Goal: Information Seeking & Learning: Learn about a topic

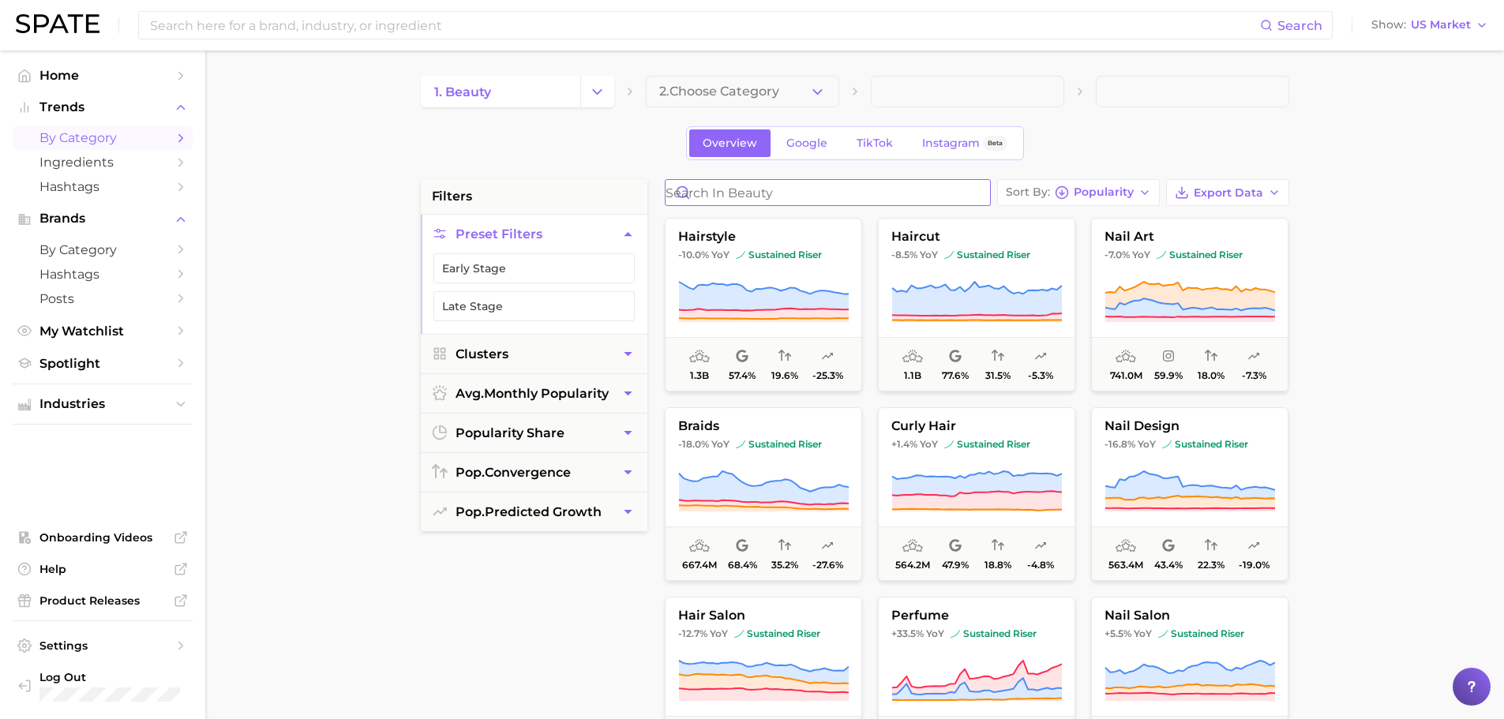
click at [724, 189] on input "Search in beauty" at bounding box center [827, 192] width 324 height 25
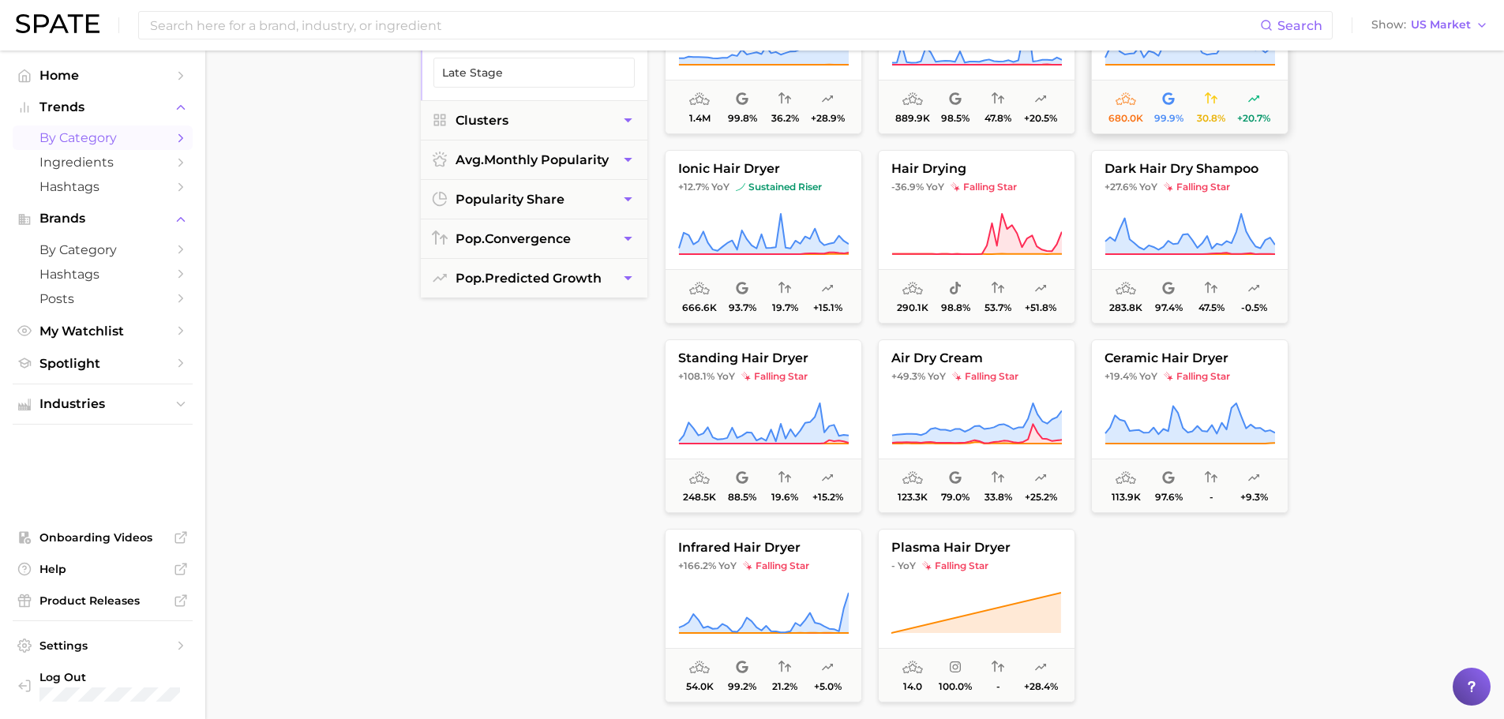
scroll to position [237, 0]
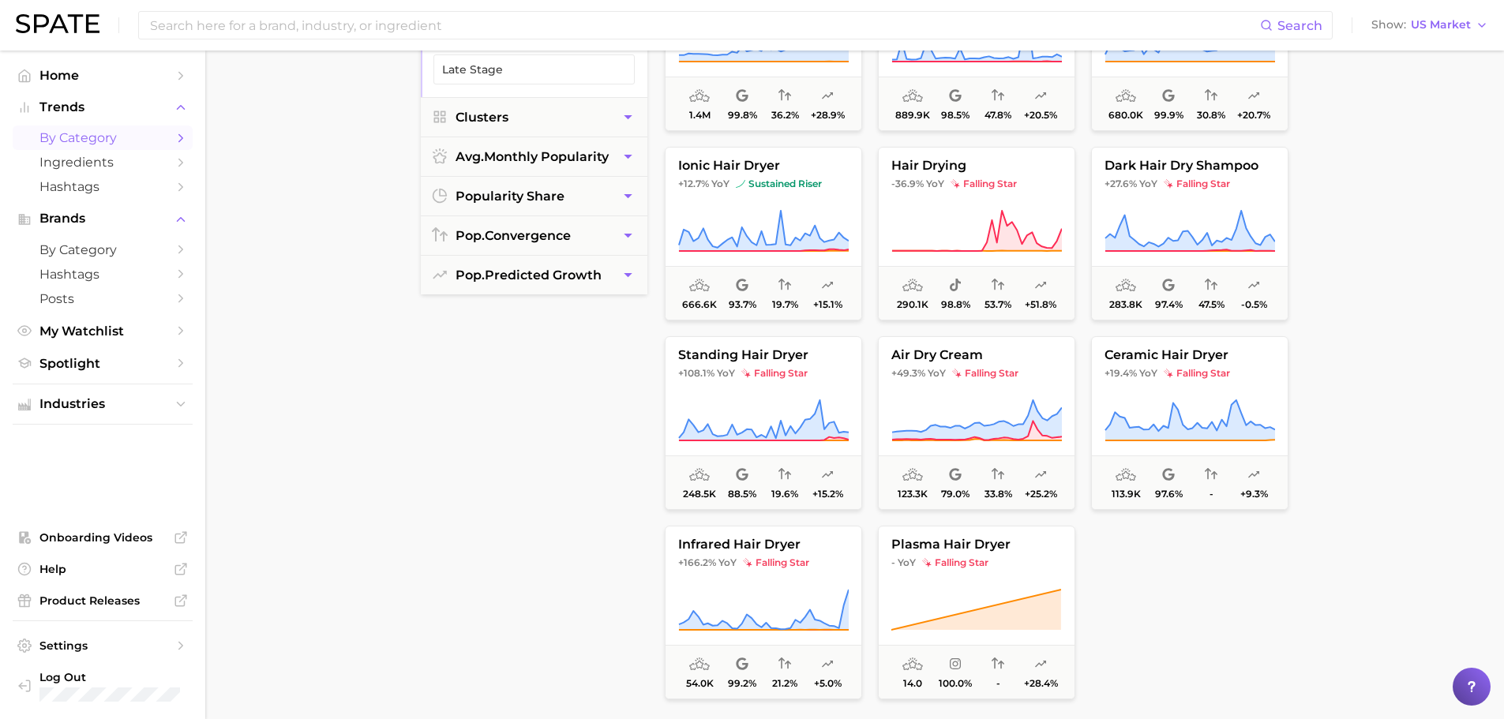
type input "air dry"
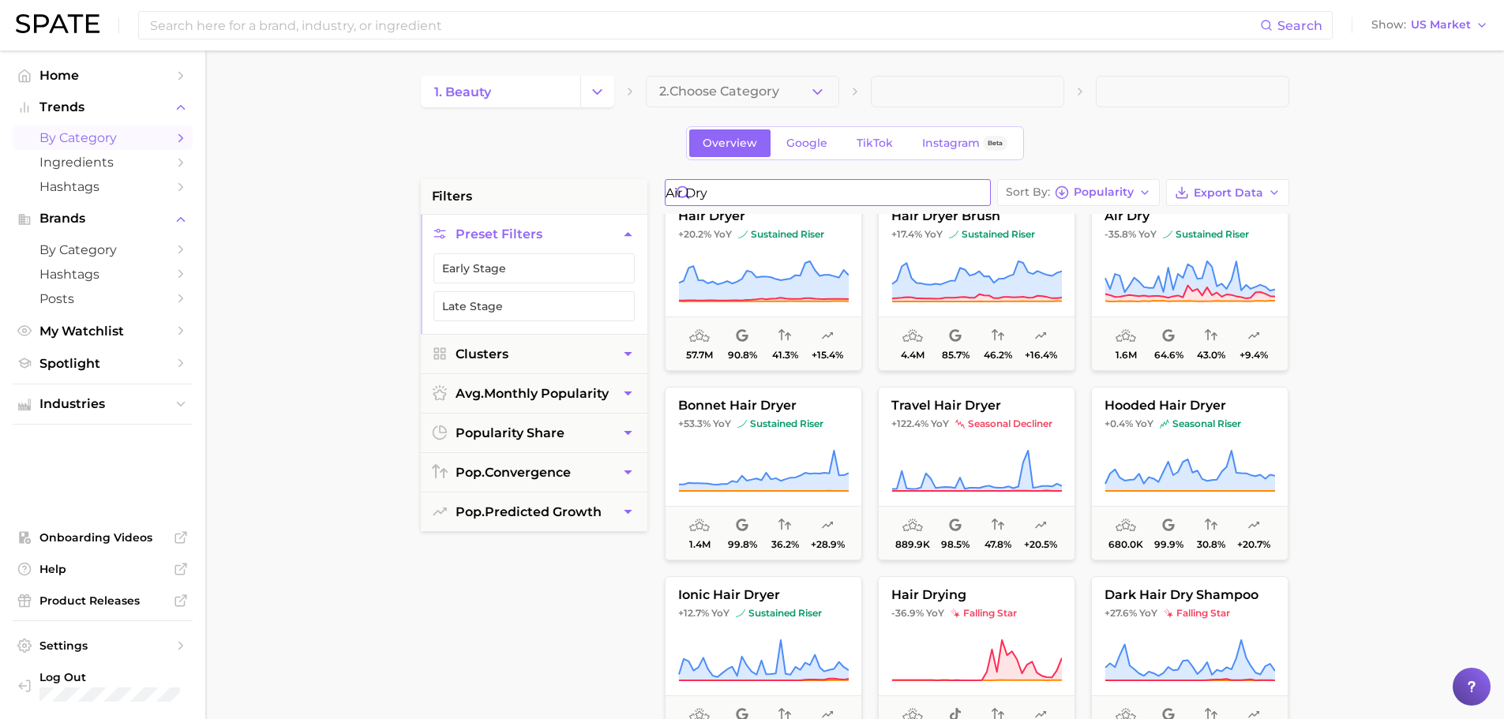
scroll to position [0, 0]
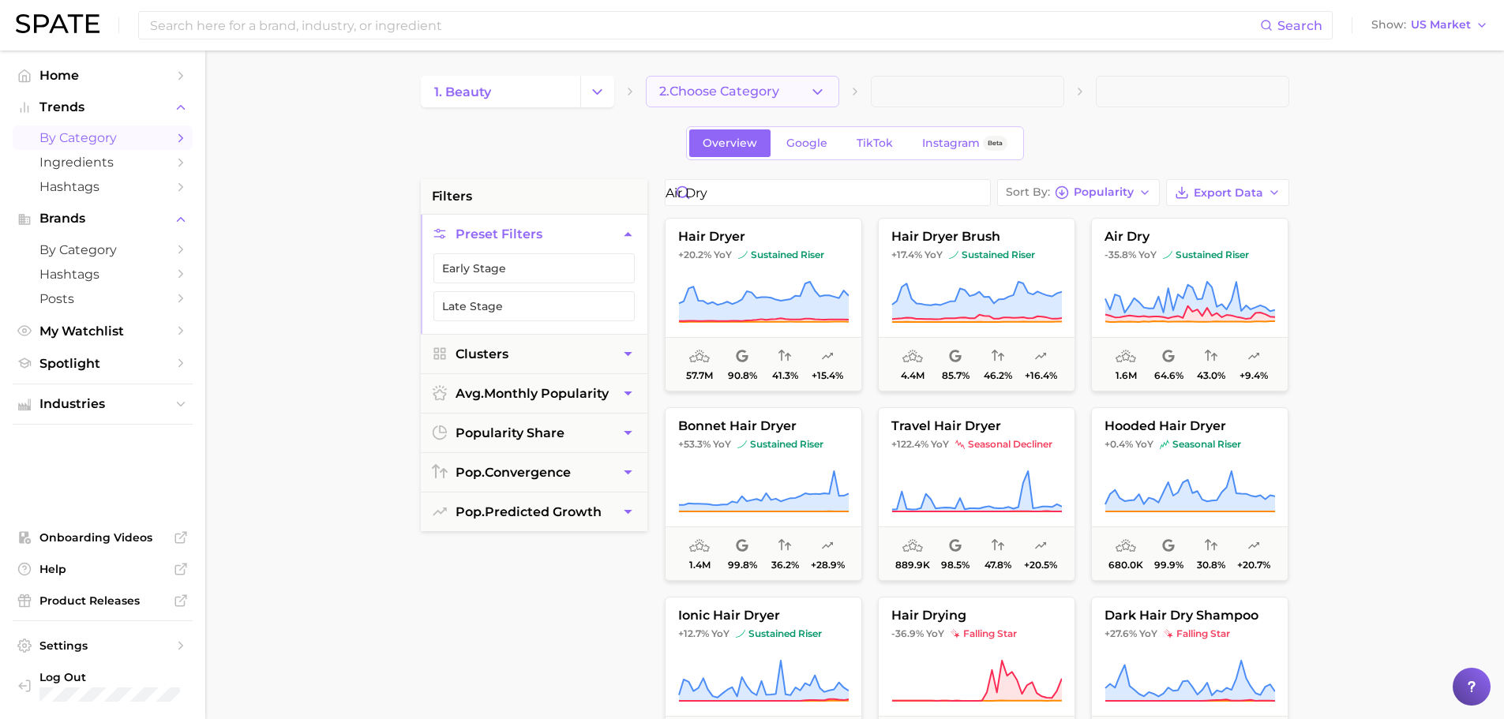
click at [755, 90] on span "2. Choose Category" at bounding box center [719, 91] width 120 height 14
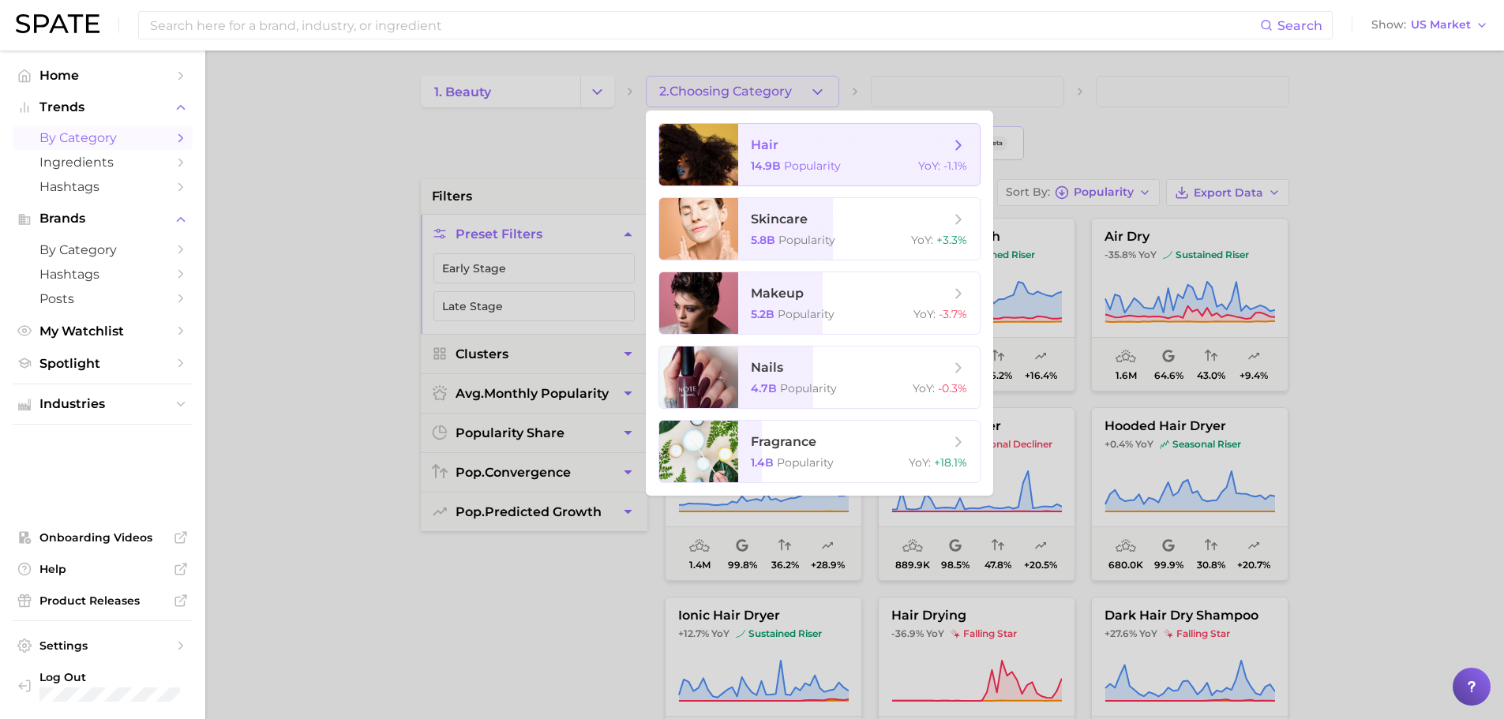
click at [773, 161] on span "14.9b" at bounding box center [766, 166] width 30 height 14
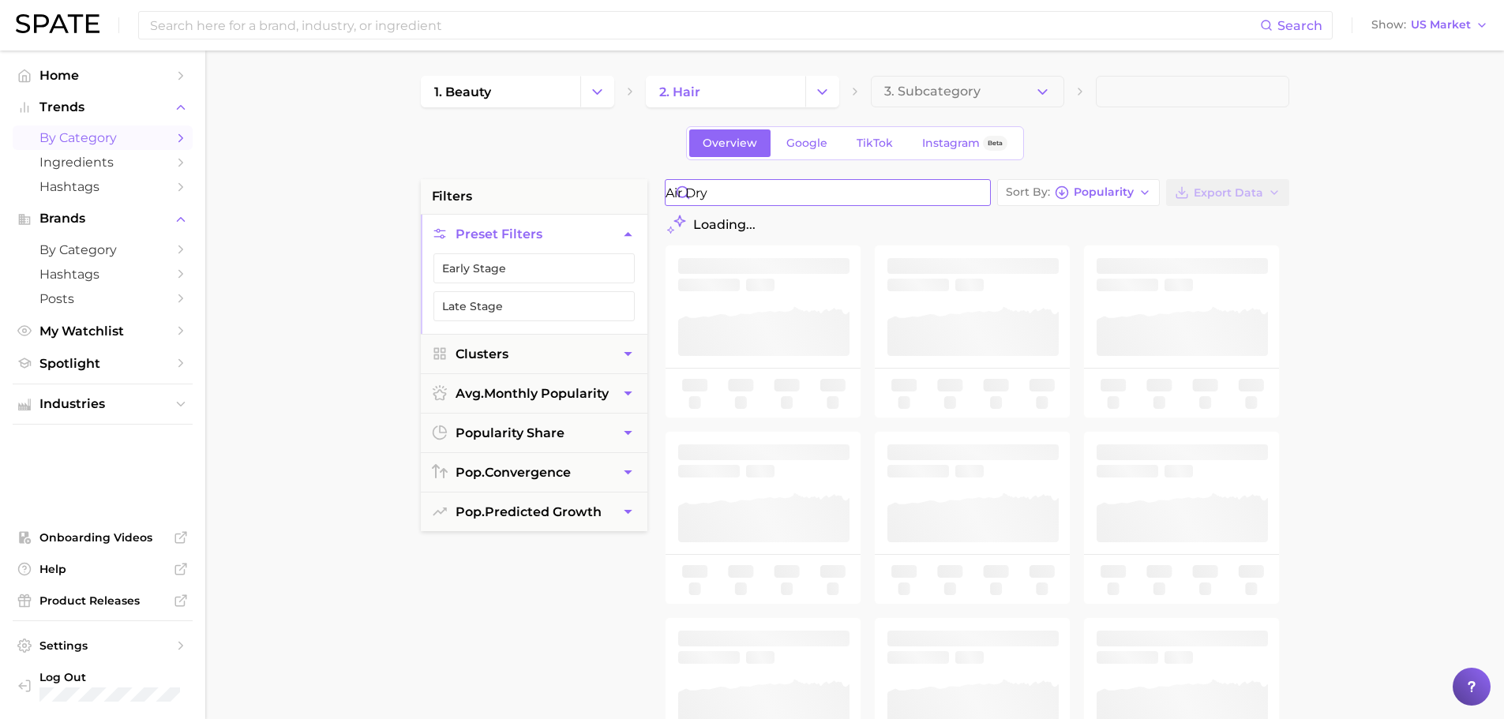
drag, startPoint x: 786, startPoint y: 202, endPoint x: 464, endPoint y: 158, distance: 325.1
click at [464, 158] on div "1. beauty 2. hair 3. Subcategory Overview Google TikTok Instagram Beta filters …" at bounding box center [855, 622] width 868 height 1093
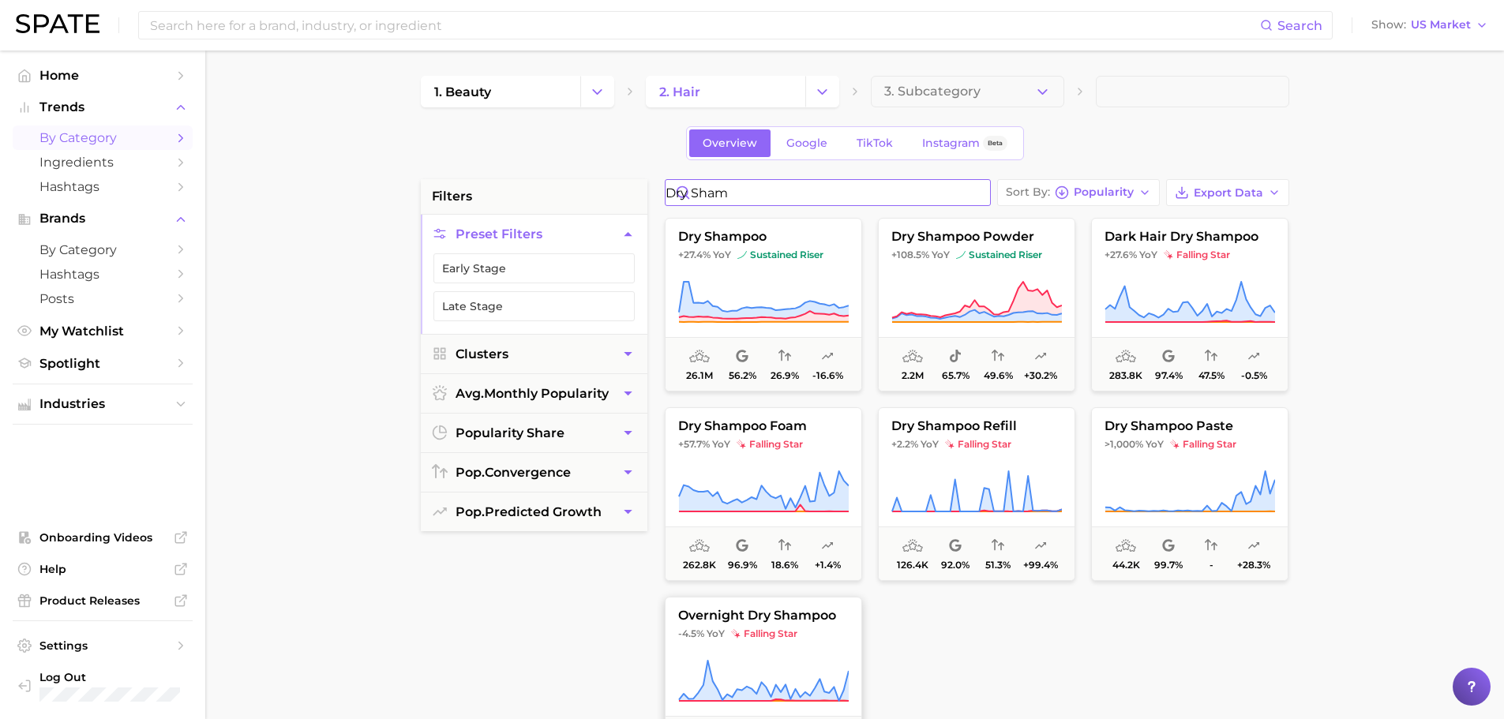
type input "dry sham"
click at [979, 200] on input "dry sham" at bounding box center [827, 192] width 324 height 25
click at [974, 186] on input "dry sham" at bounding box center [827, 192] width 324 height 25
click at [973, 190] on input "dry sham" at bounding box center [827, 192] width 324 height 25
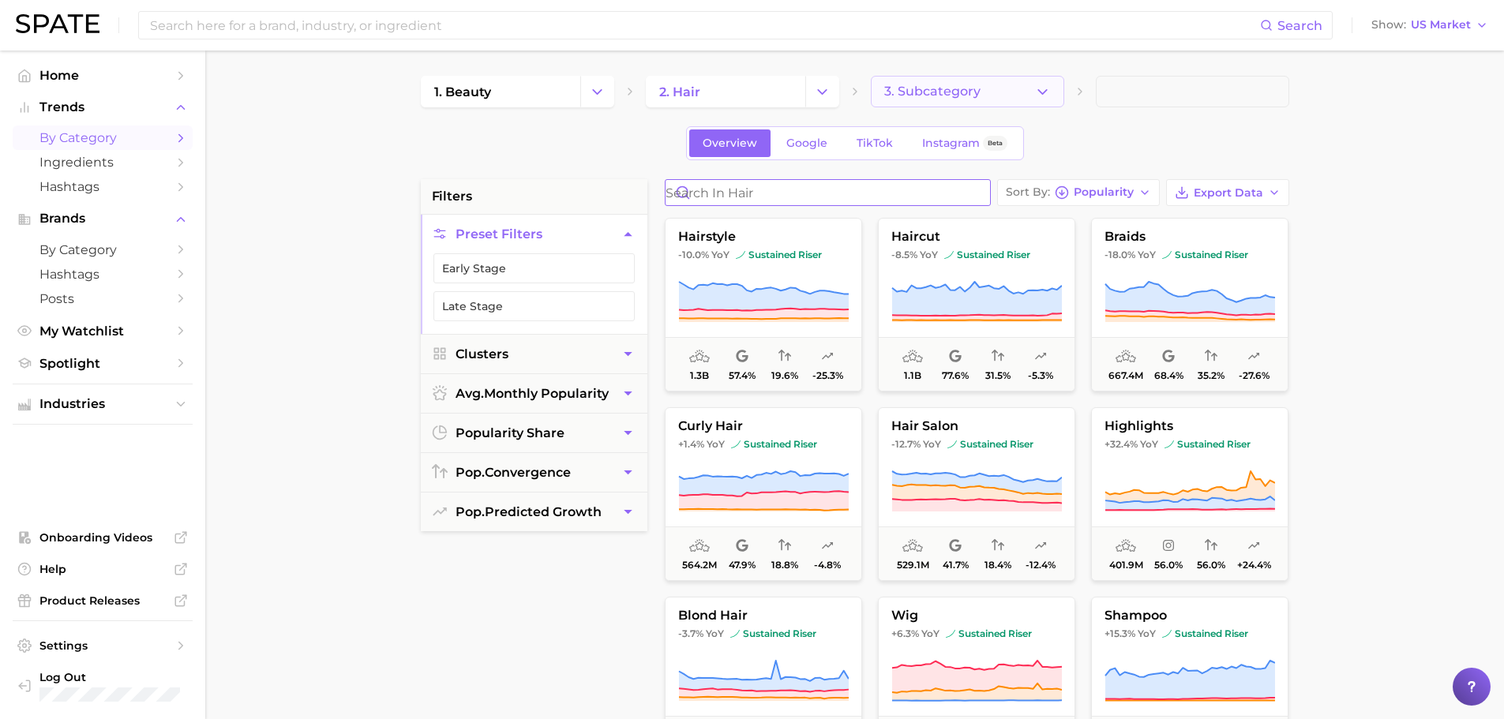
click at [972, 88] on span "3. Subcategory" at bounding box center [932, 91] width 96 height 14
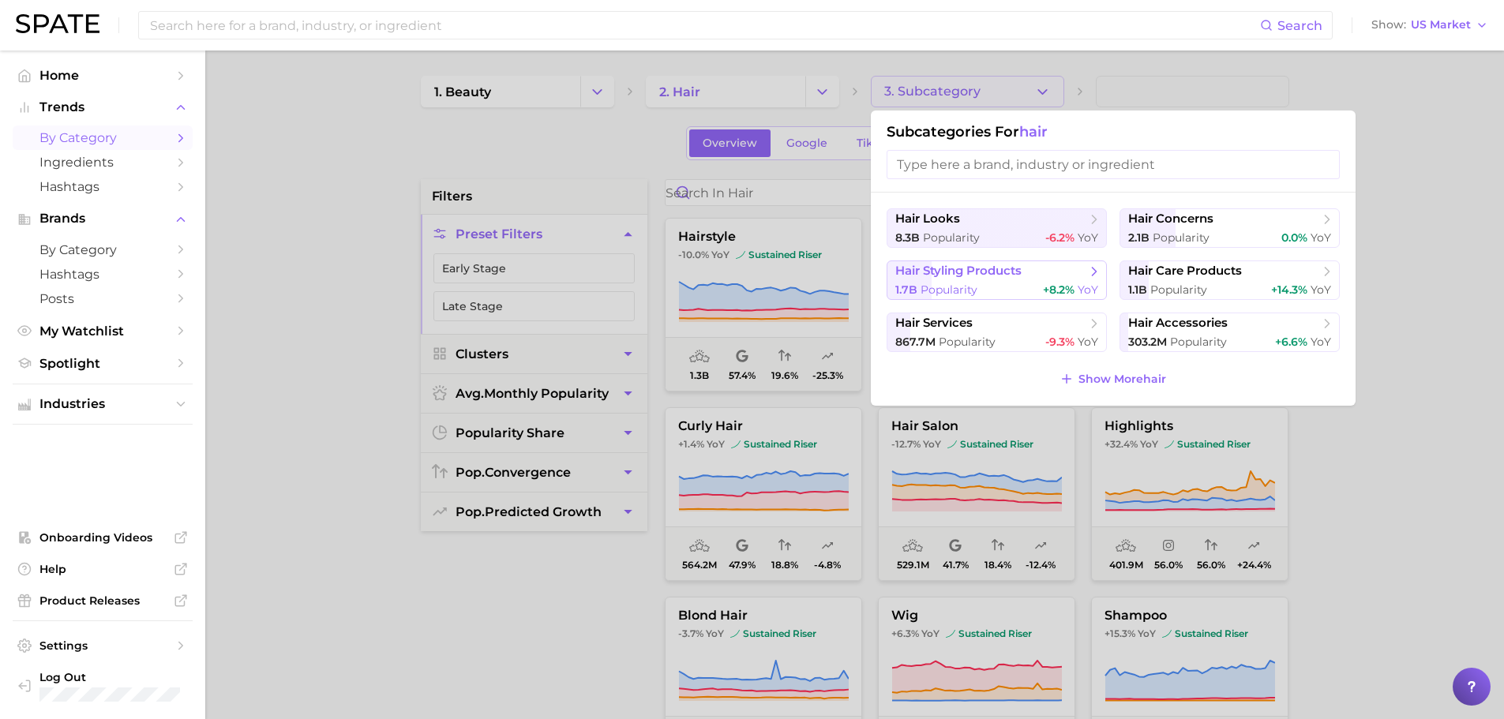
click at [989, 283] on div "1.7b Popularity +8.2% YoY" at bounding box center [996, 290] width 203 height 15
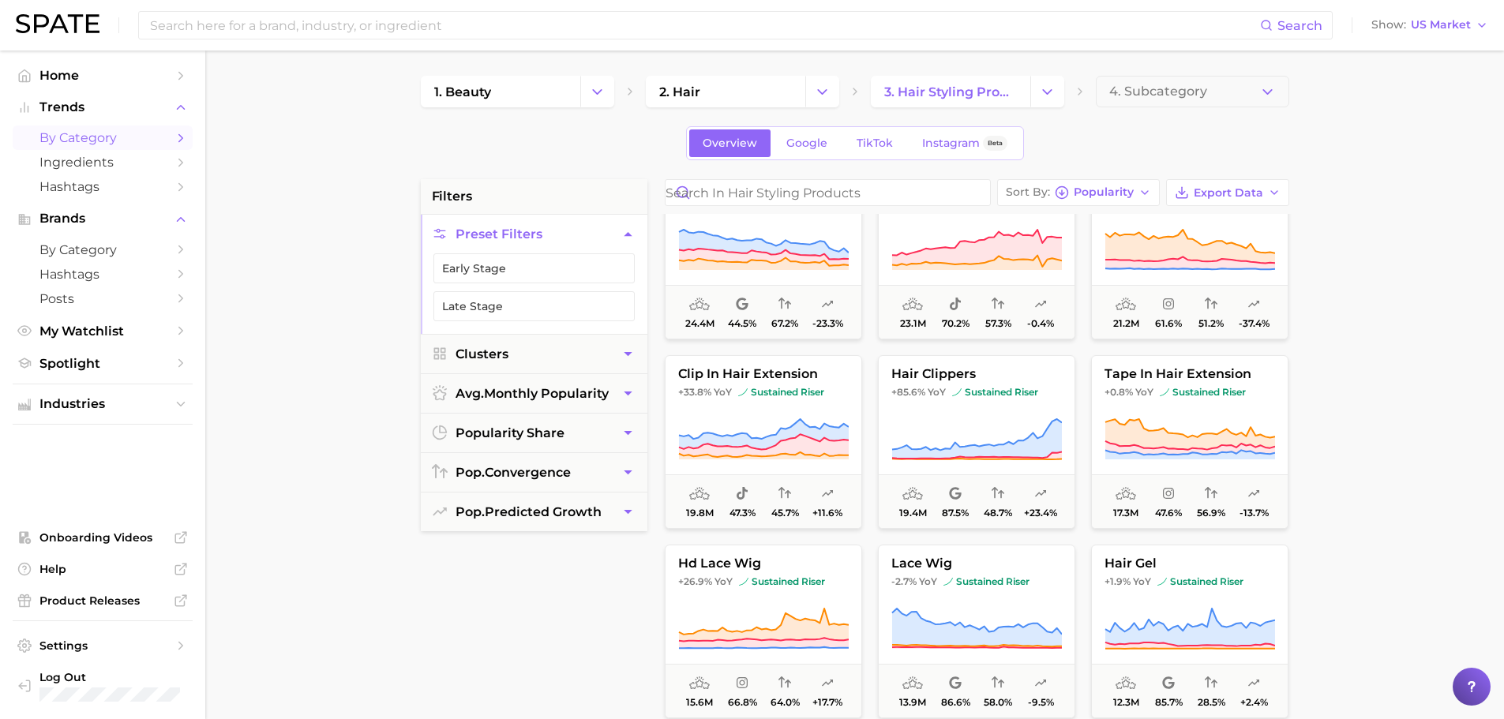
scroll to position [1342, 0]
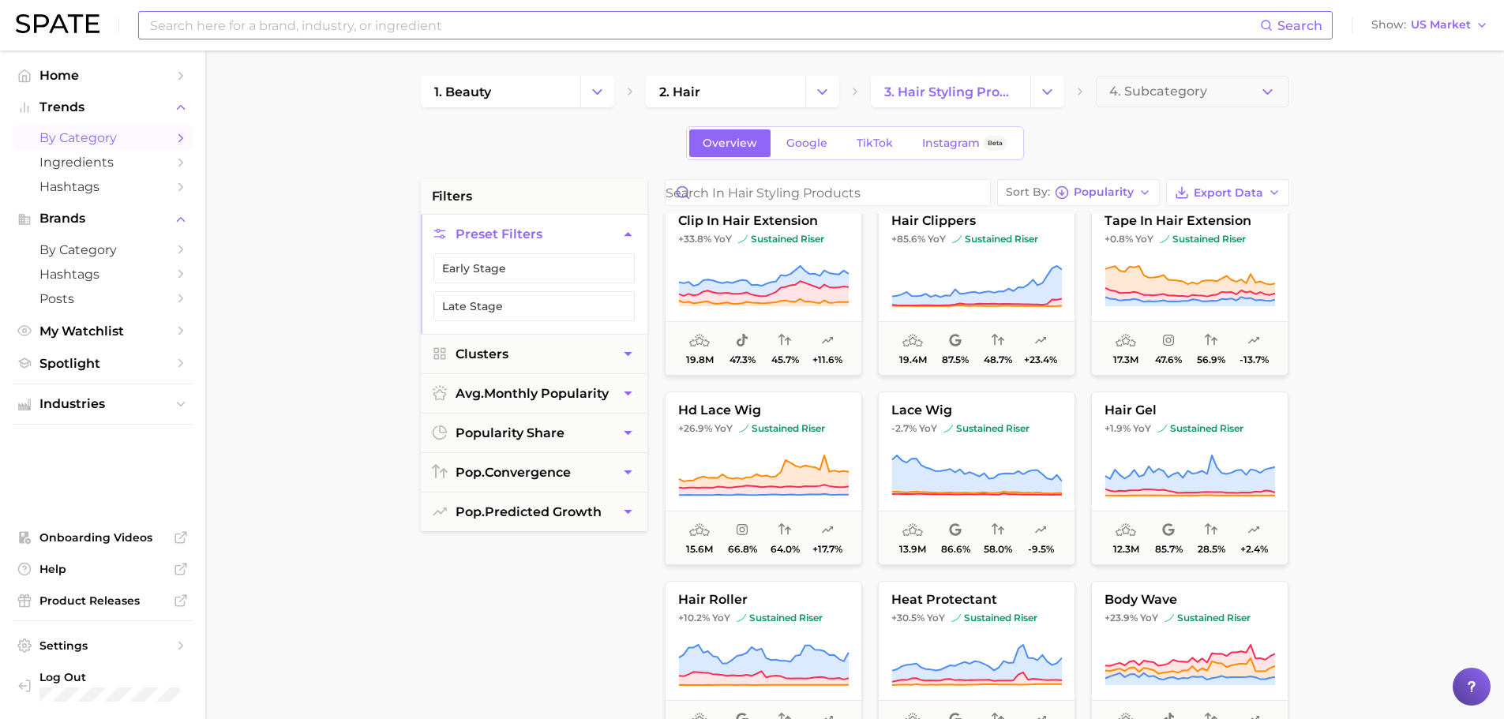
click at [369, 25] on input at bounding box center [703, 25] width 1111 height 27
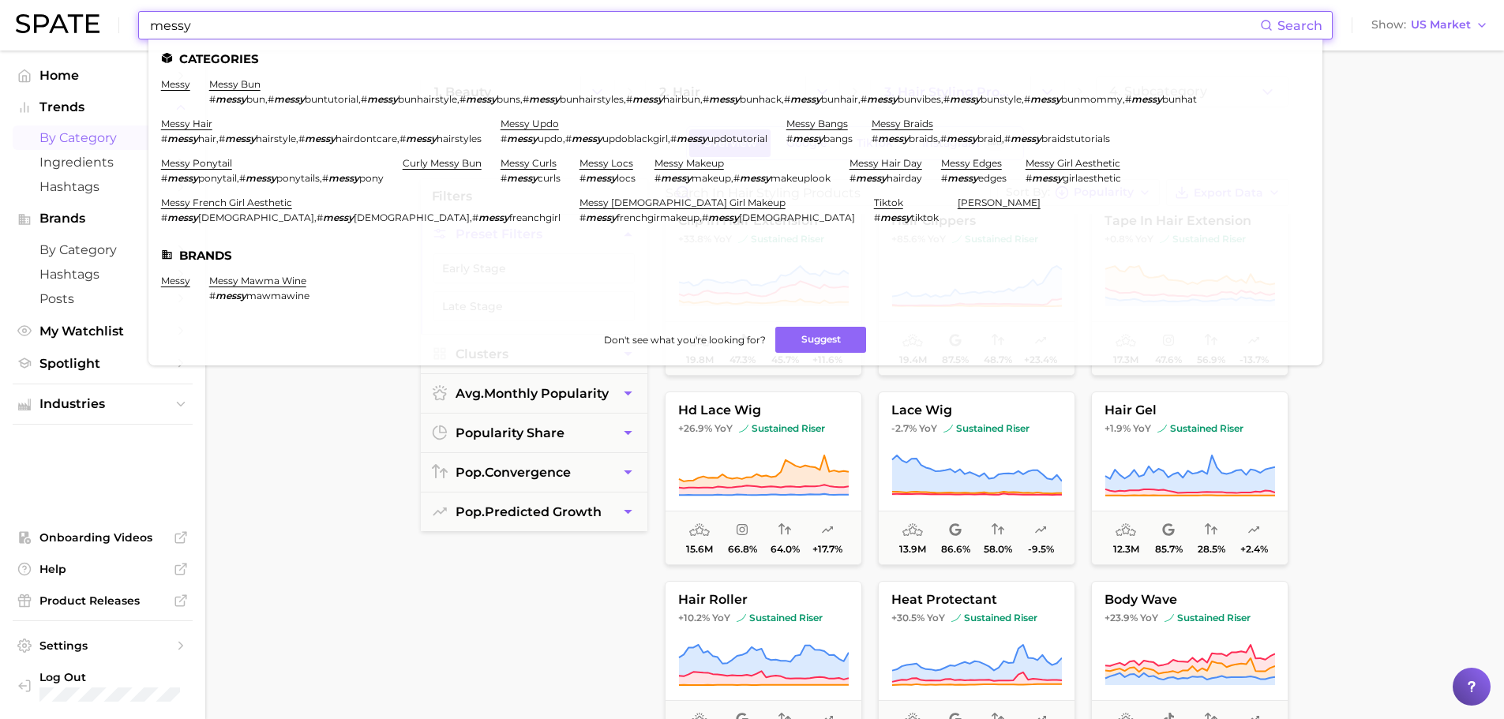
type input "messy"
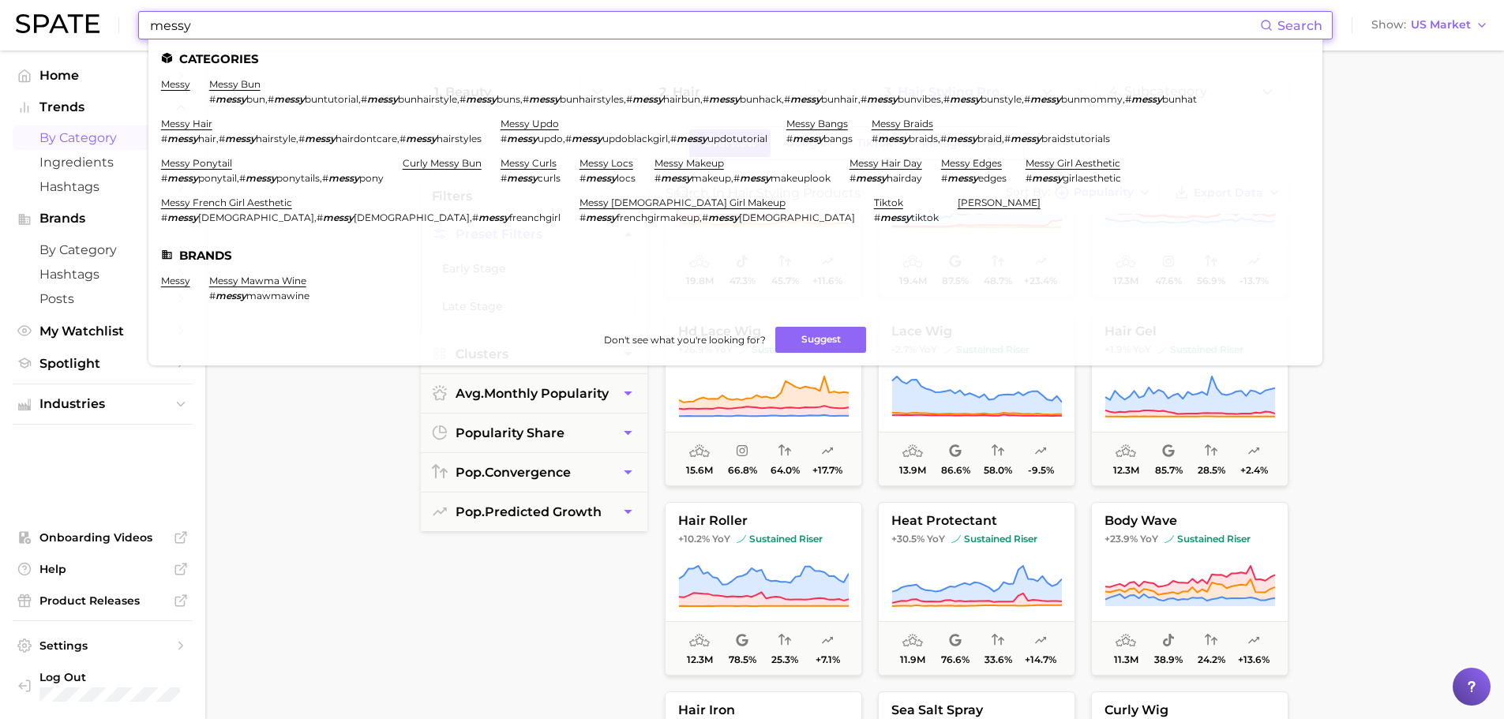
scroll to position [1579, 0]
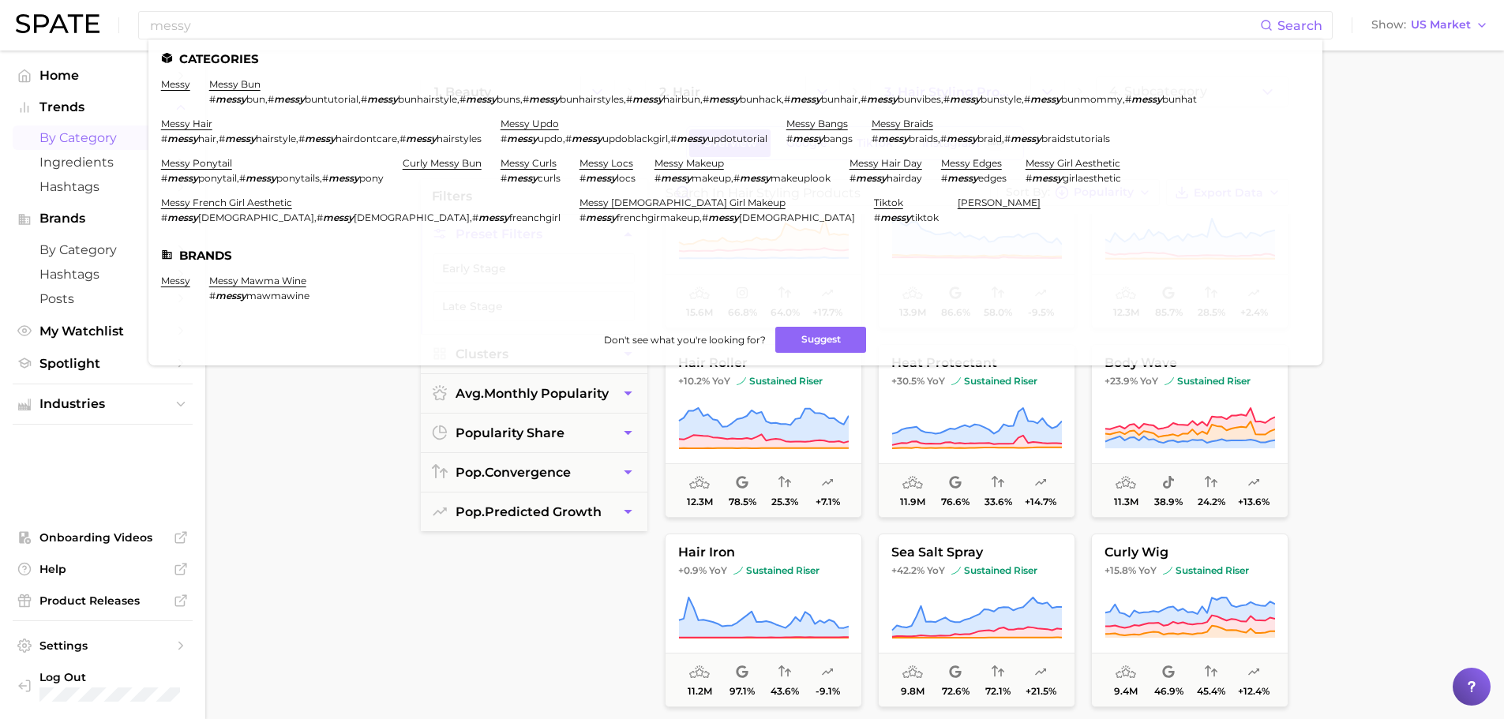
click at [1379, 523] on main "1. beauty 2. hair 3. hair styling products 4. Subcategory Overview Google TikTo…" at bounding box center [854, 649] width 1299 height 1197
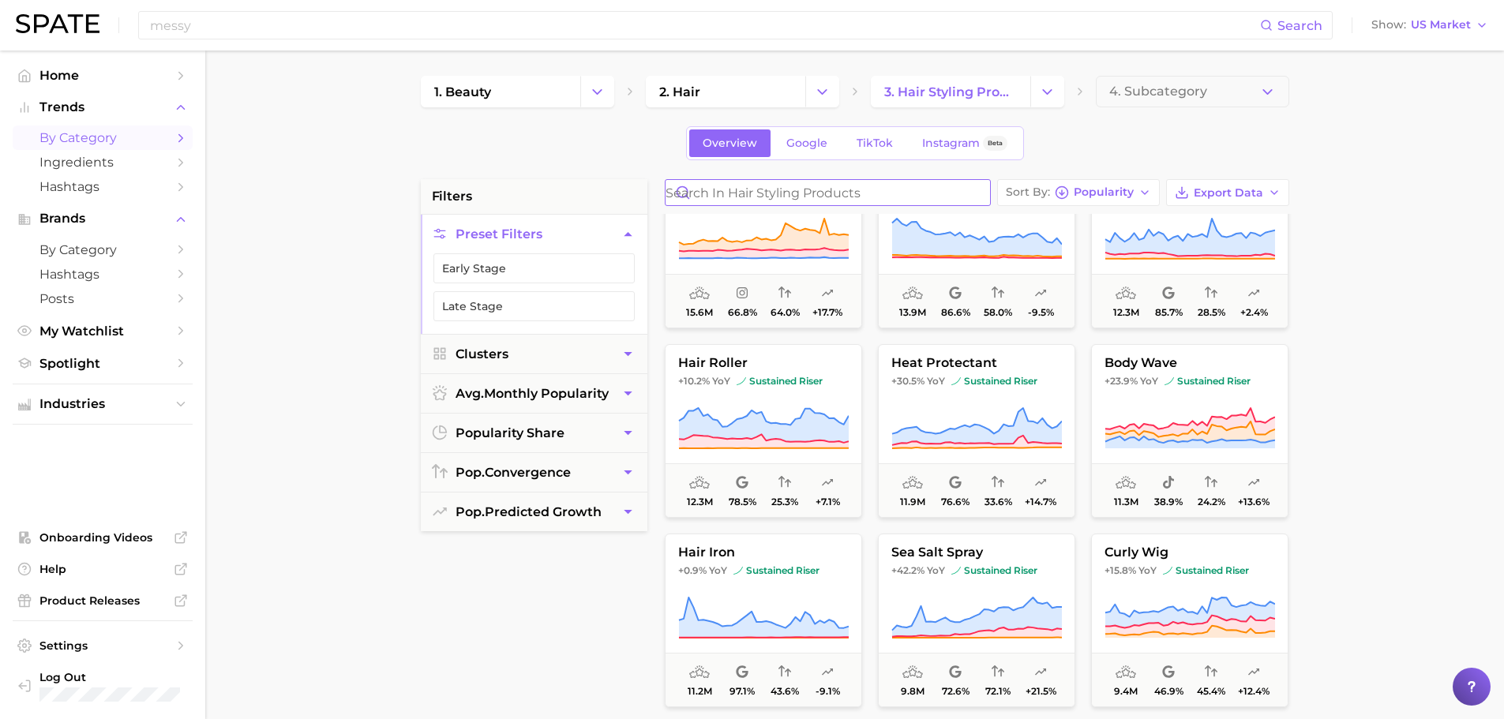
click at [789, 203] on input "Search in hair styling products" at bounding box center [827, 192] width 324 height 25
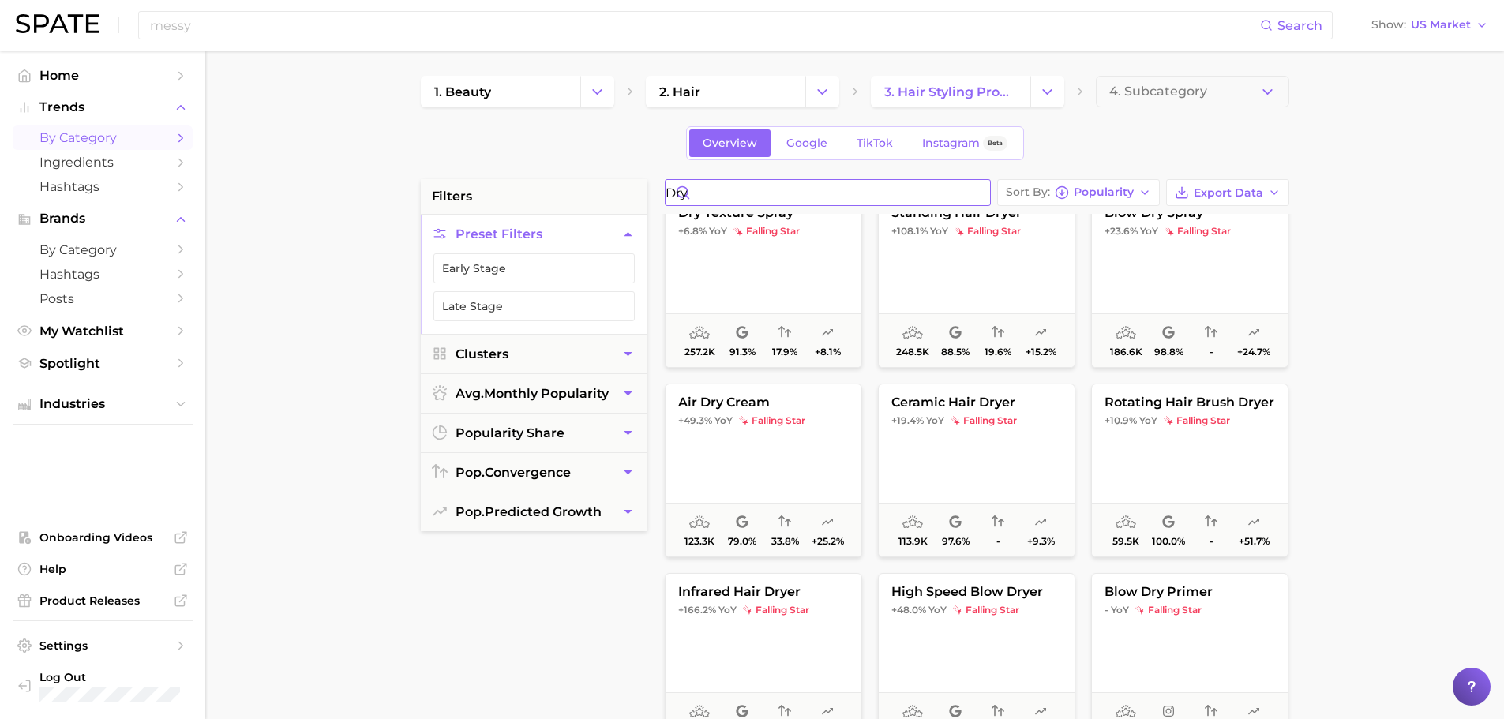
scroll to position [403, 0]
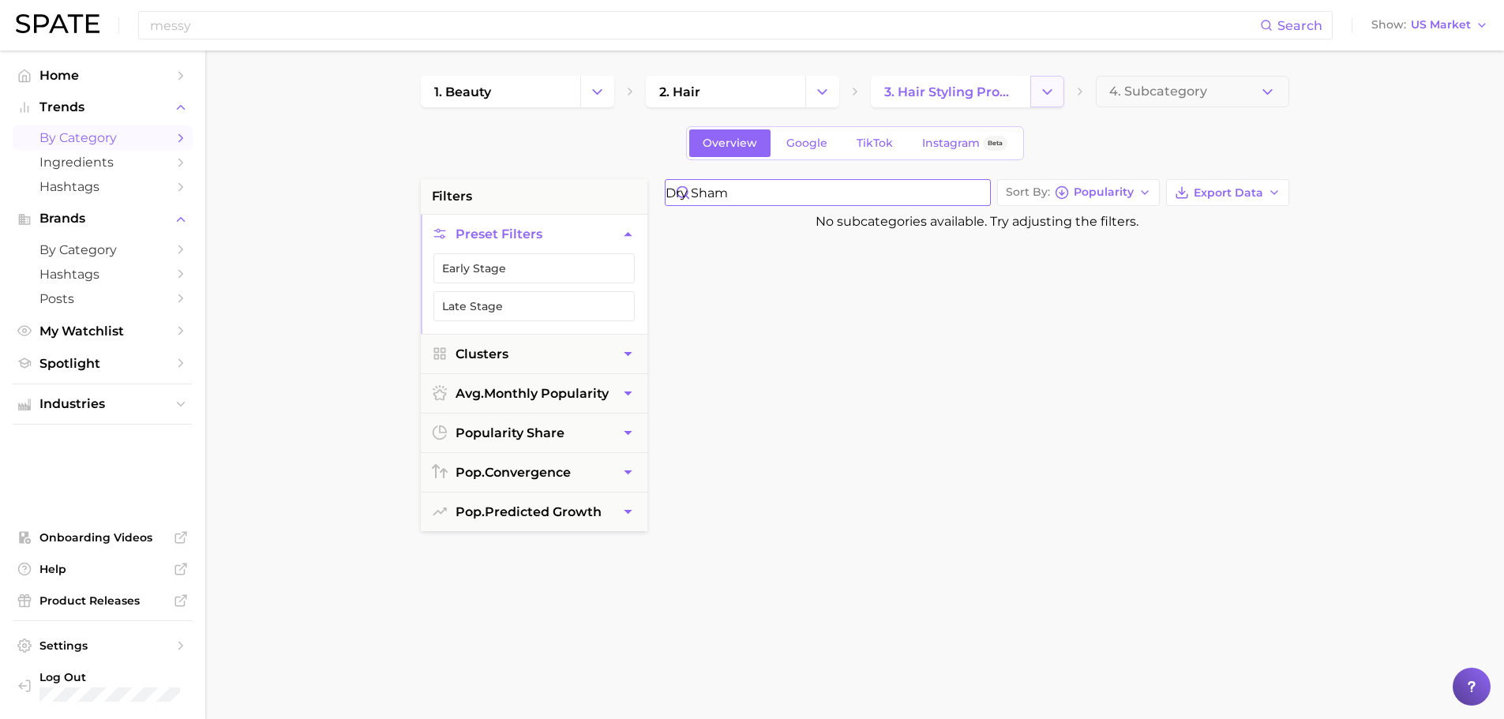
click at [1039, 86] on icon "Change Category" at bounding box center [1047, 92] width 17 height 17
type input "dry sham"
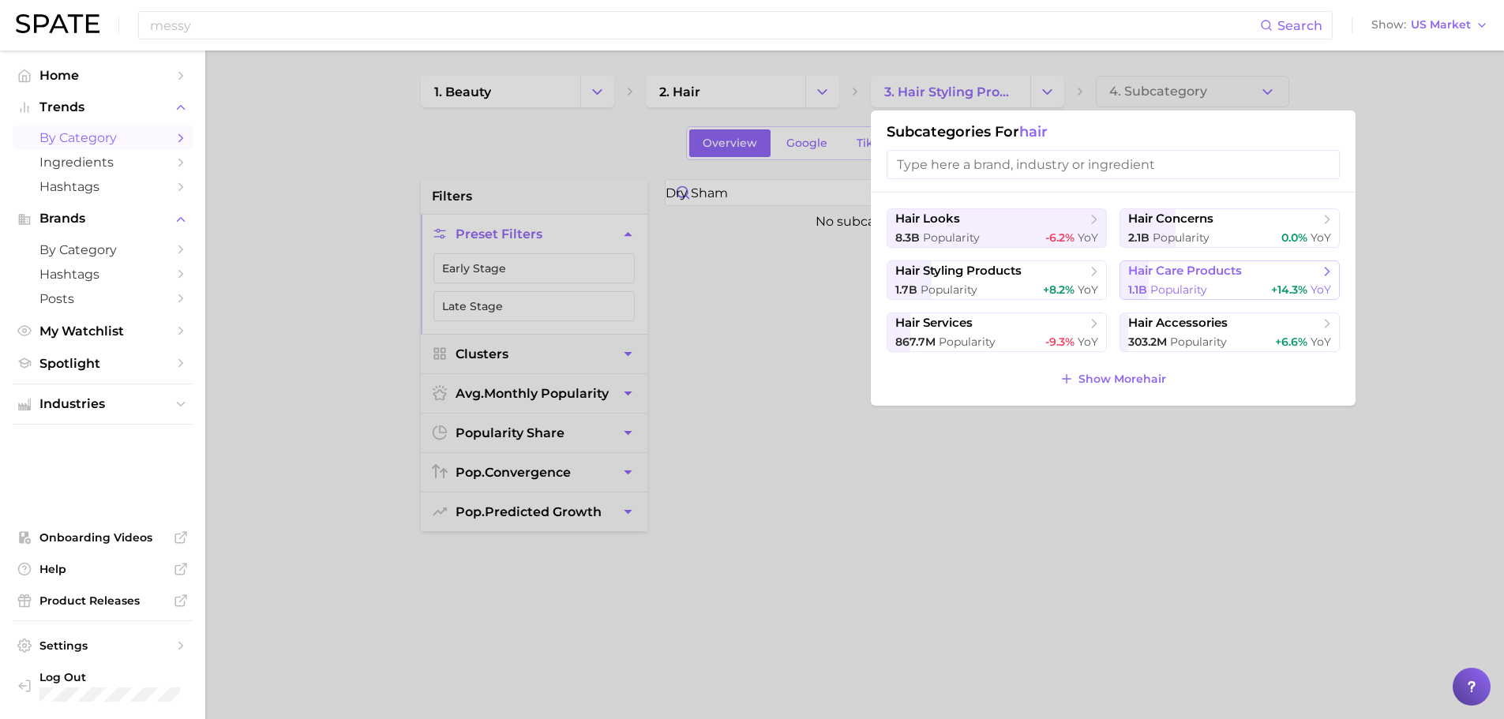
click at [1174, 276] on span "hair care products" at bounding box center [1185, 271] width 114 height 15
